Goal: Information Seeking & Learning: Find specific fact

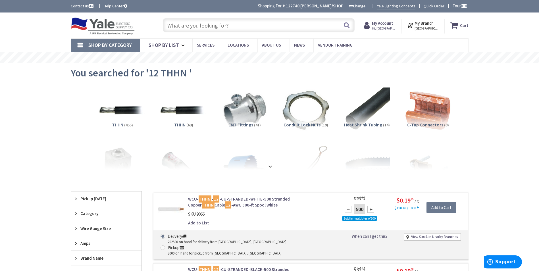
click at [221, 29] on input "text" at bounding box center [259, 25] width 192 height 14
paste input "38AST"
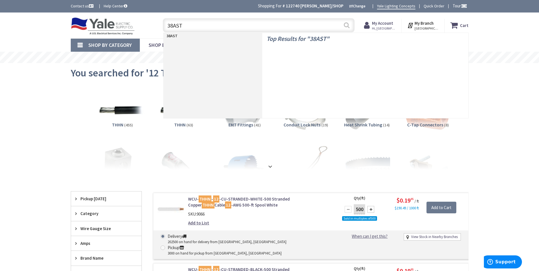
type input "38AST"
click at [344, 23] on button "Search" at bounding box center [346, 25] width 7 height 13
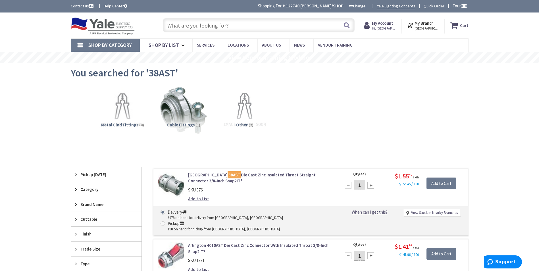
click at [212, 26] on input "text" at bounding box center [259, 25] width 192 height 14
paste input "121"
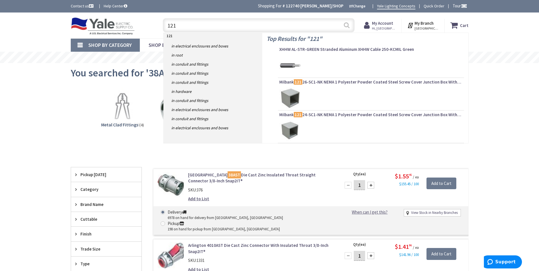
type input "121"
click at [345, 27] on button "Search" at bounding box center [346, 25] width 7 height 13
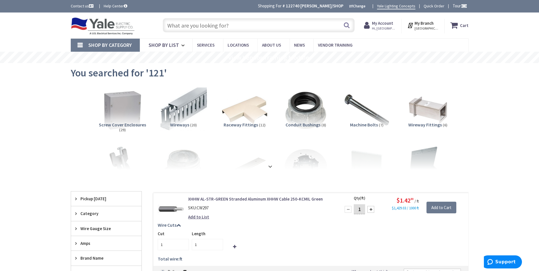
click at [213, 27] on input "text" at bounding box center [259, 25] width 192 height 14
paste input "8x3/4 philips head sheet metal screws"
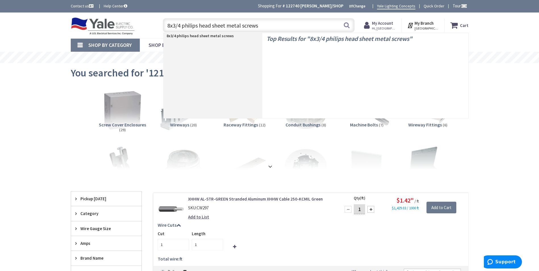
type input "8x3/4 philips head sheet metal screws"
click at [348, 26] on button "Search" at bounding box center [346, 25] width 7 height 13
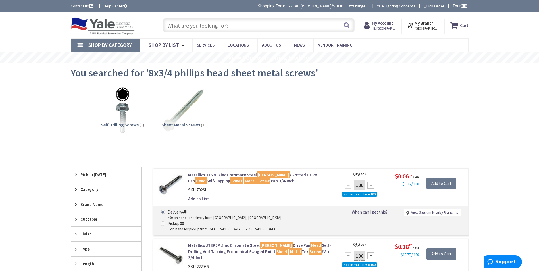
click at [214, 29] on input "text" at bounding box center [259, 25] width 192 height 14
paste input "1/2 EMT"
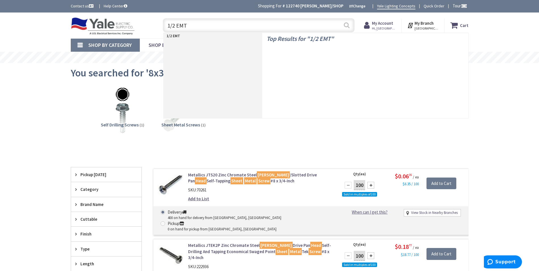
type input "1/2 EMT"
click at [343, 26] on button "Search" at bounding box center [346, 25] width 7 height 13
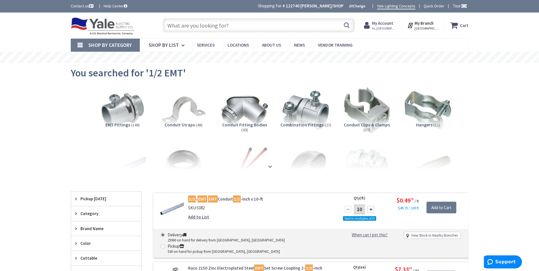
click at [221, 25] on input "text" at bounding box center [259, 25] width 192 height 14
paste input "601TZ"
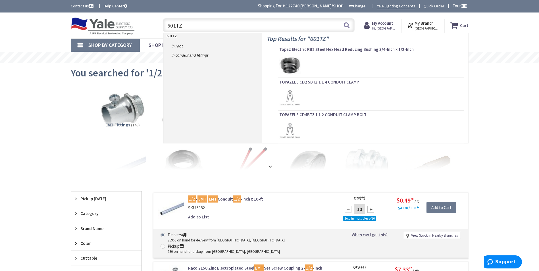
type input "601TZ"
click at [347, 25] on button "Search" at bounding box center [346, 25] width 7 height 13
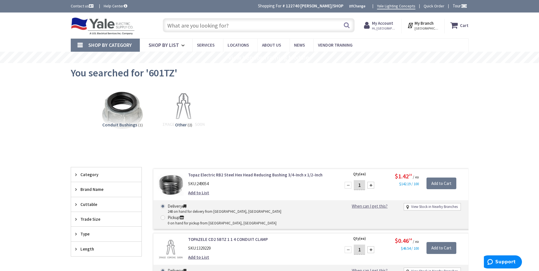
click at [245, 31] on input "text" at bounding box center [259, 25] width 192 height 14
paste input "1/2 stainless steel mini"
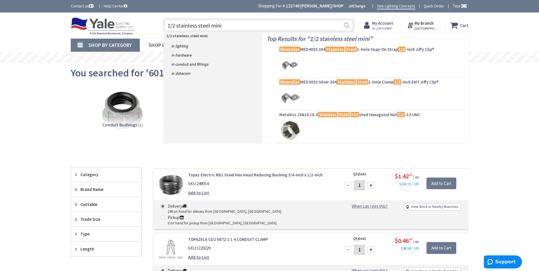
type input "1/2 stainless steel mini"
click at [346, 24] on button "Search" at bounding box center [346, 25] width 7 height 13
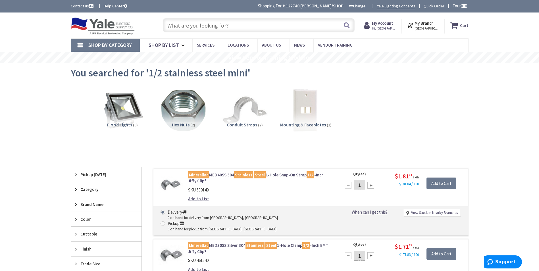
click at [227, 25] on input "text" at bounding box center [259, 25] width 192 height 14
paste input "B8546 PT"
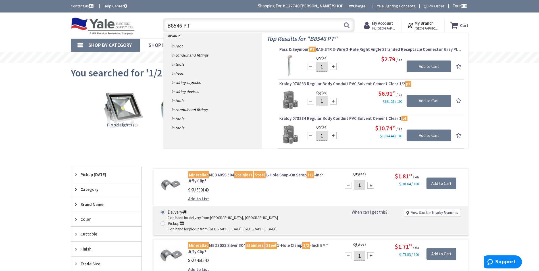
click at [184, 26] on input "B8546 PT" at bounding box center [259, 25] width 192 height 14
type input "B8546PT"
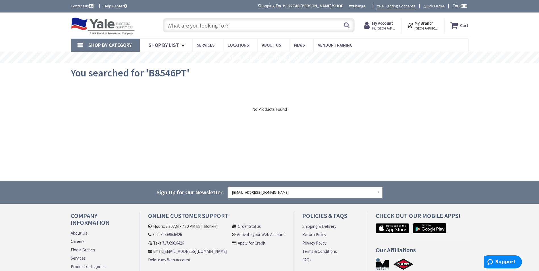
click at [233, 26] on input "text" at bounding box center [259, 25] width 192 height 14
paste input "B8546"
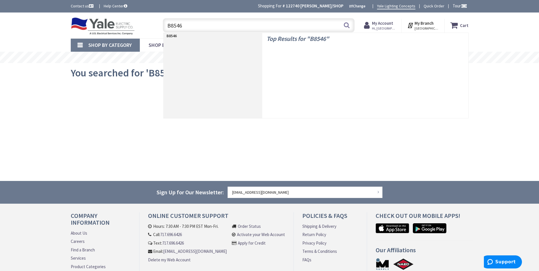
type input "B8546"
click at [345, 24] on button "Search" at bounding box center [346, 25] width 7 height 13
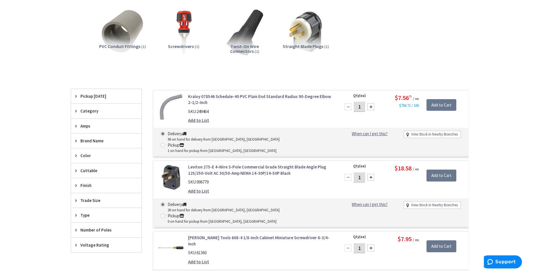
scroll to position [199, 0]
